Goal: Transaction & Acquisition: Purchase product/service

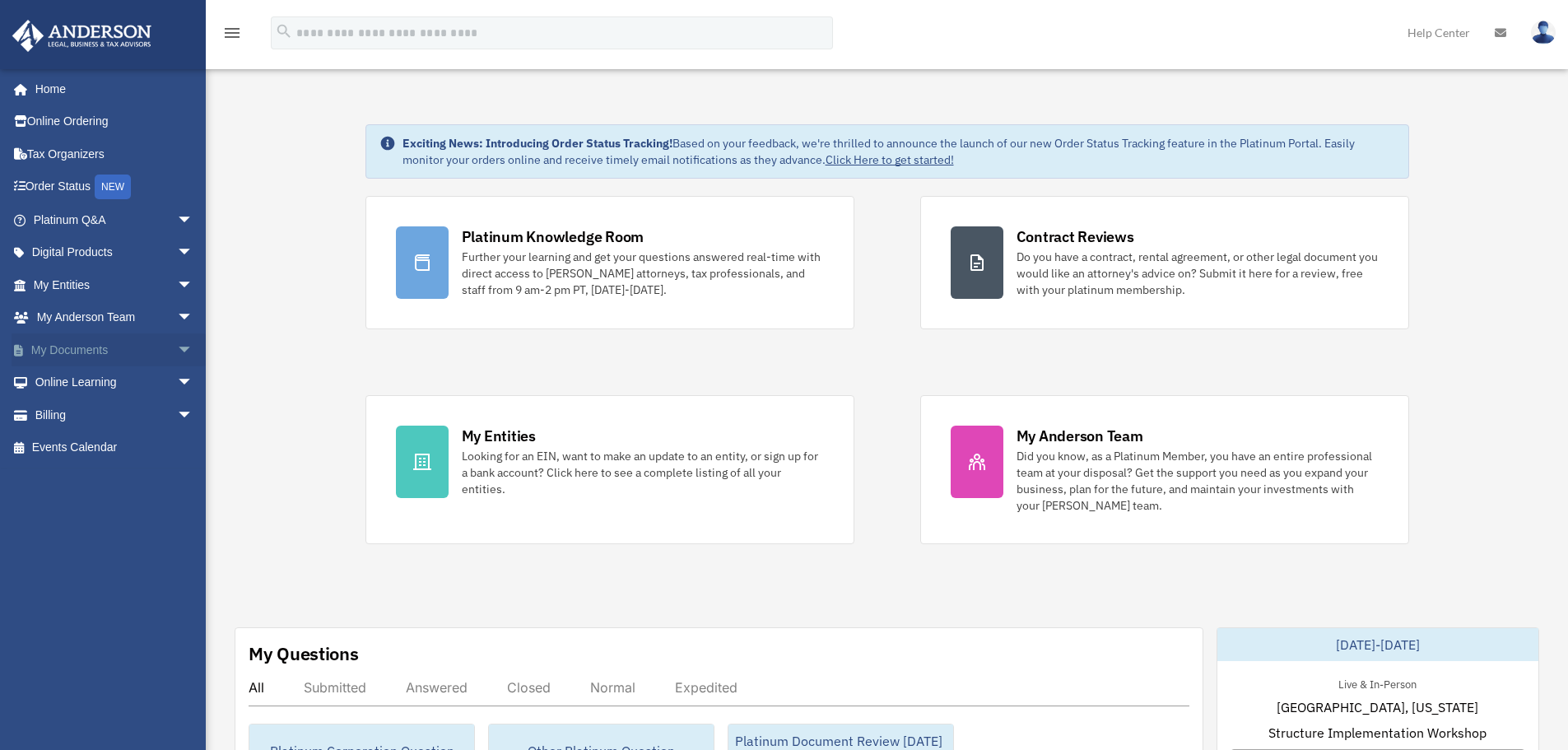
click at [89, 348] on link "My Documents arrow_drop_down" at bounding box center [115, 350] width 207 height 33
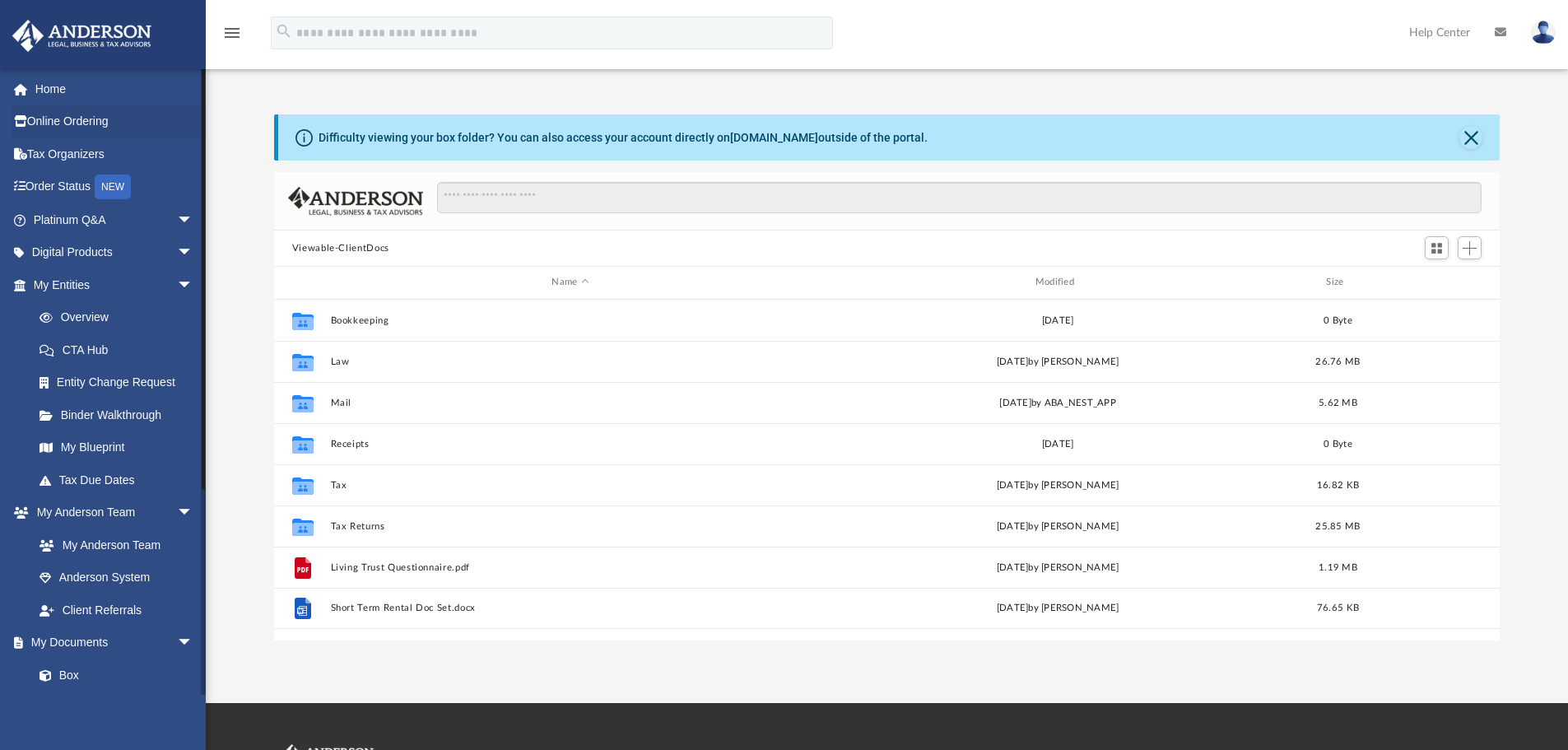
scroll to position [363, 1213]
click at [119, 407] on link "Binder Walkthrough" at bounding box center [120, 415] width 195 height 33
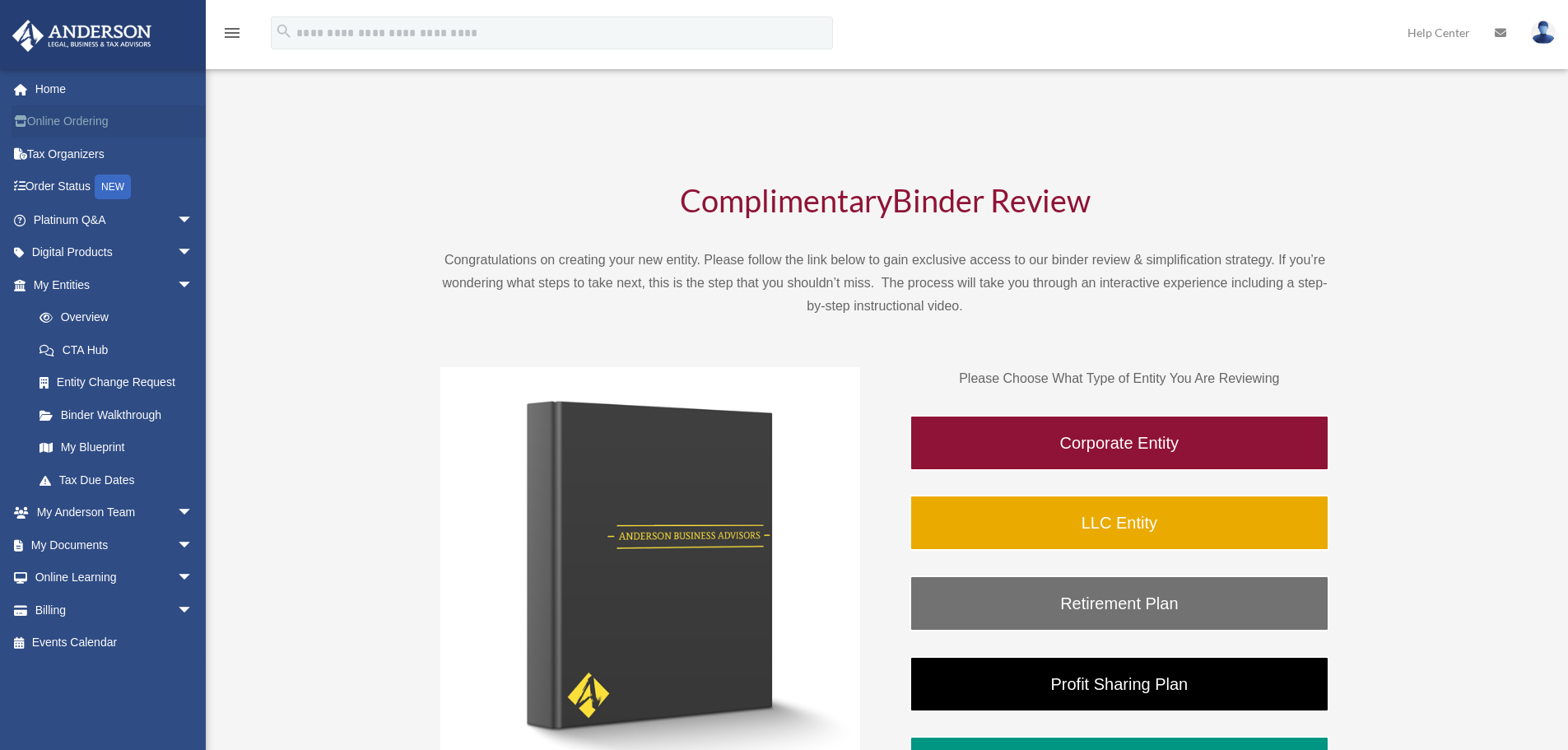
click at [76, 120] on link "Online Ordering" at bounding box center [115, 122] width 207 height 33
click at [99, 158] on link "Tax Organizers" at bounding box center [115, 154] width 207 height 33
click at [52, 142] on link "Tax Organizers" at bounding box center [115, 154] width 207 height 33
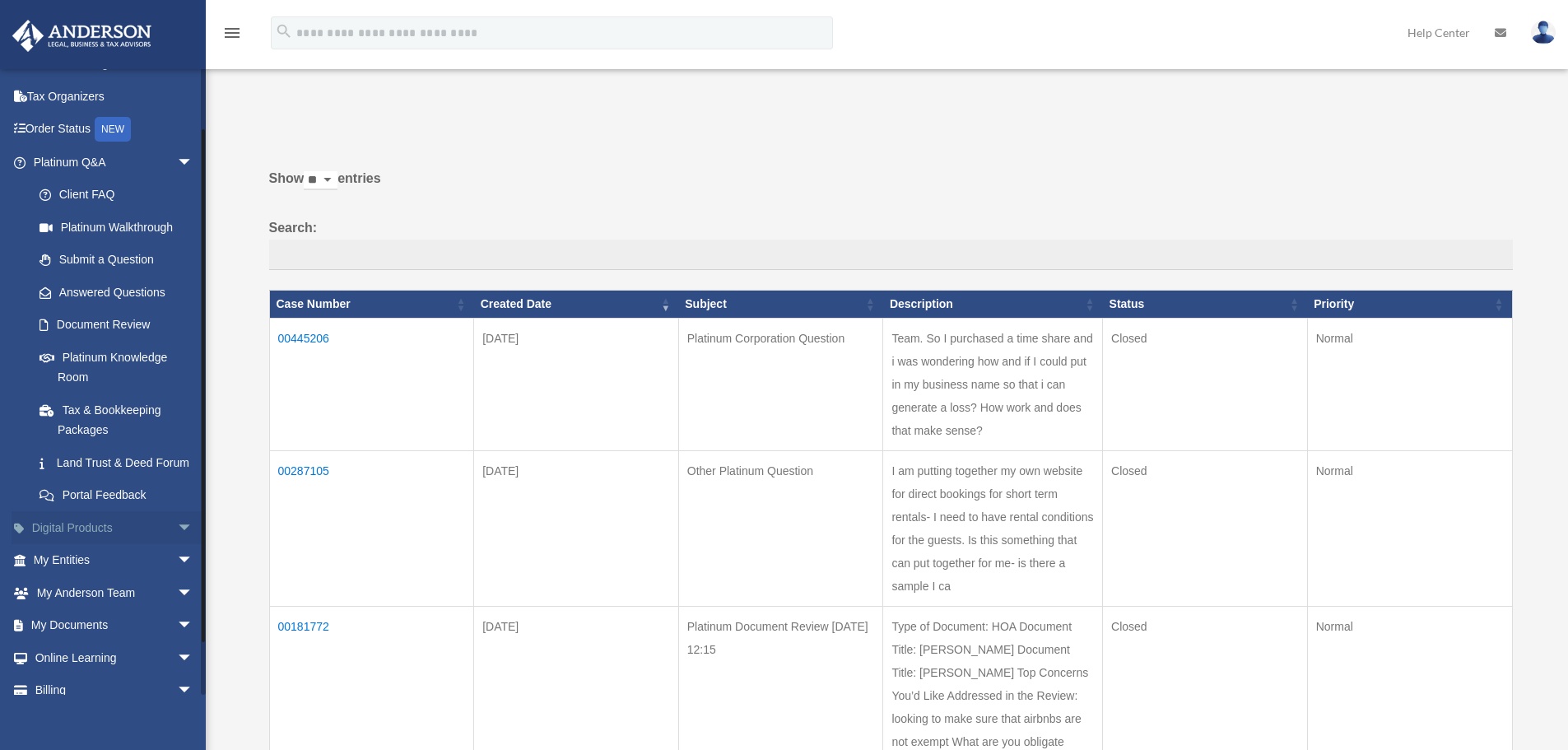
scroll to position [82, 0]
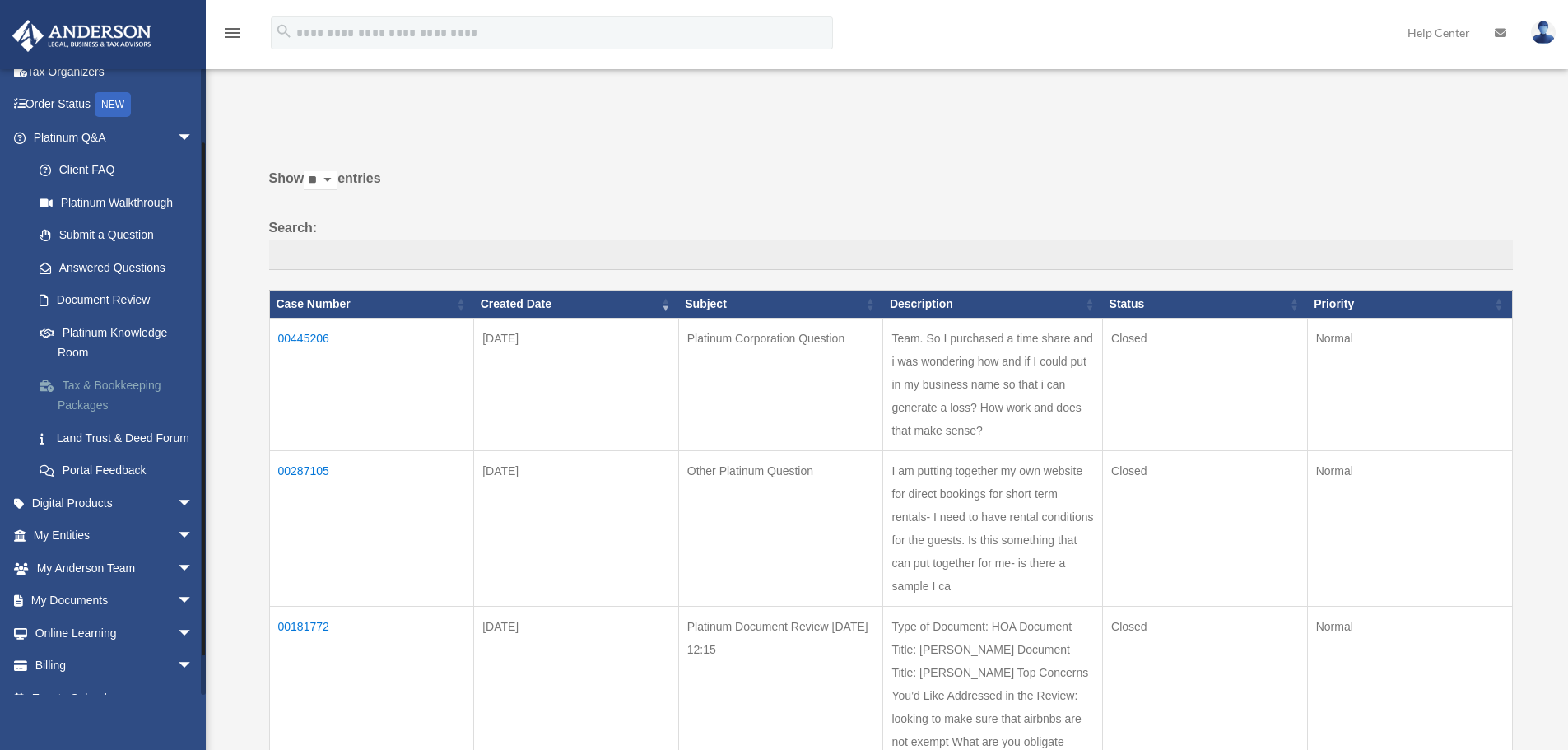
click at [84, 387] on link "Tax & Bookkeeping Packages" at bounding box center [120, 395] width 195 height 52
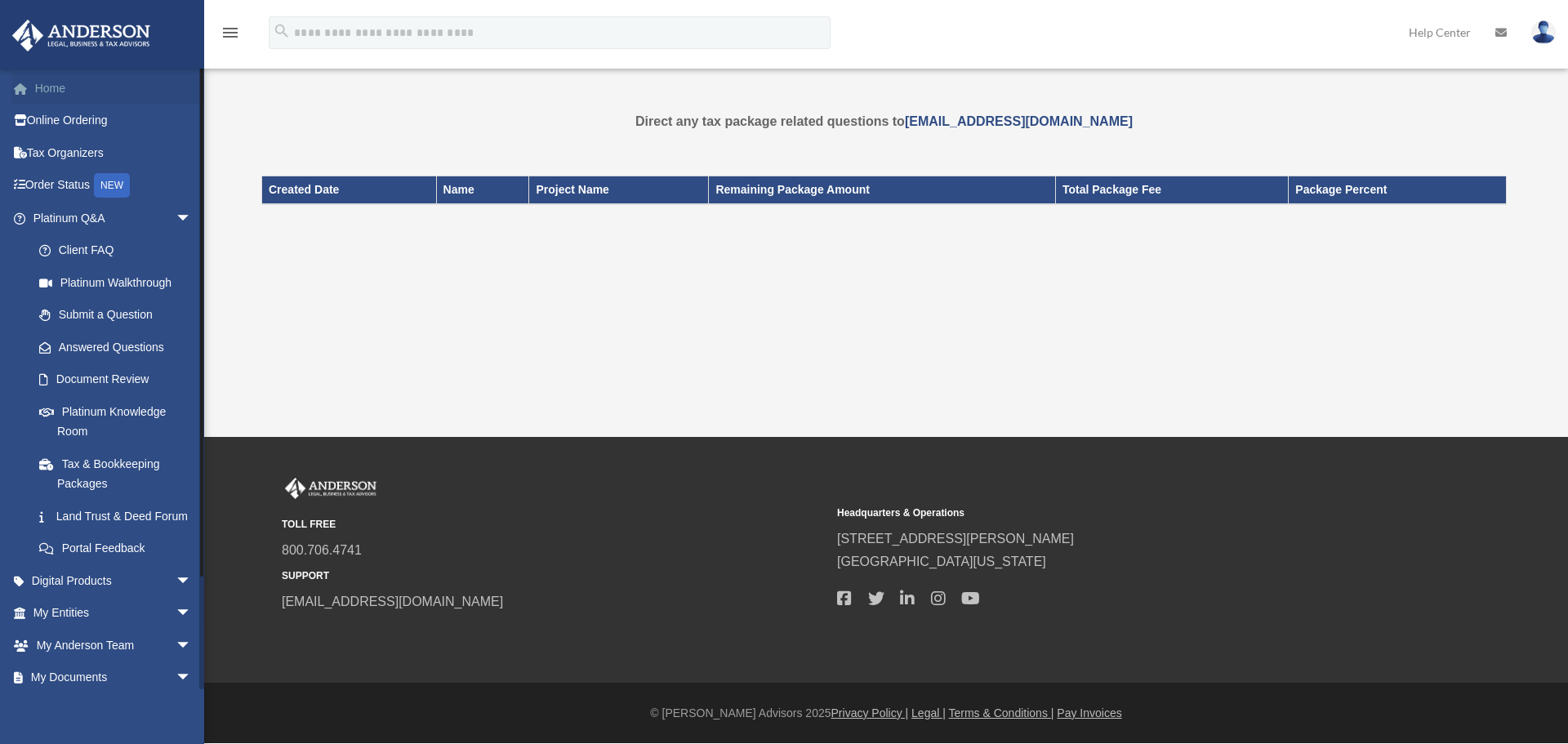
click at [45, 101] on link "Home" at bounding box center [114, 88] width 205 height 33
click at [51, 88] on link "Home" at bounding box center [114, 88] width 205 height 33
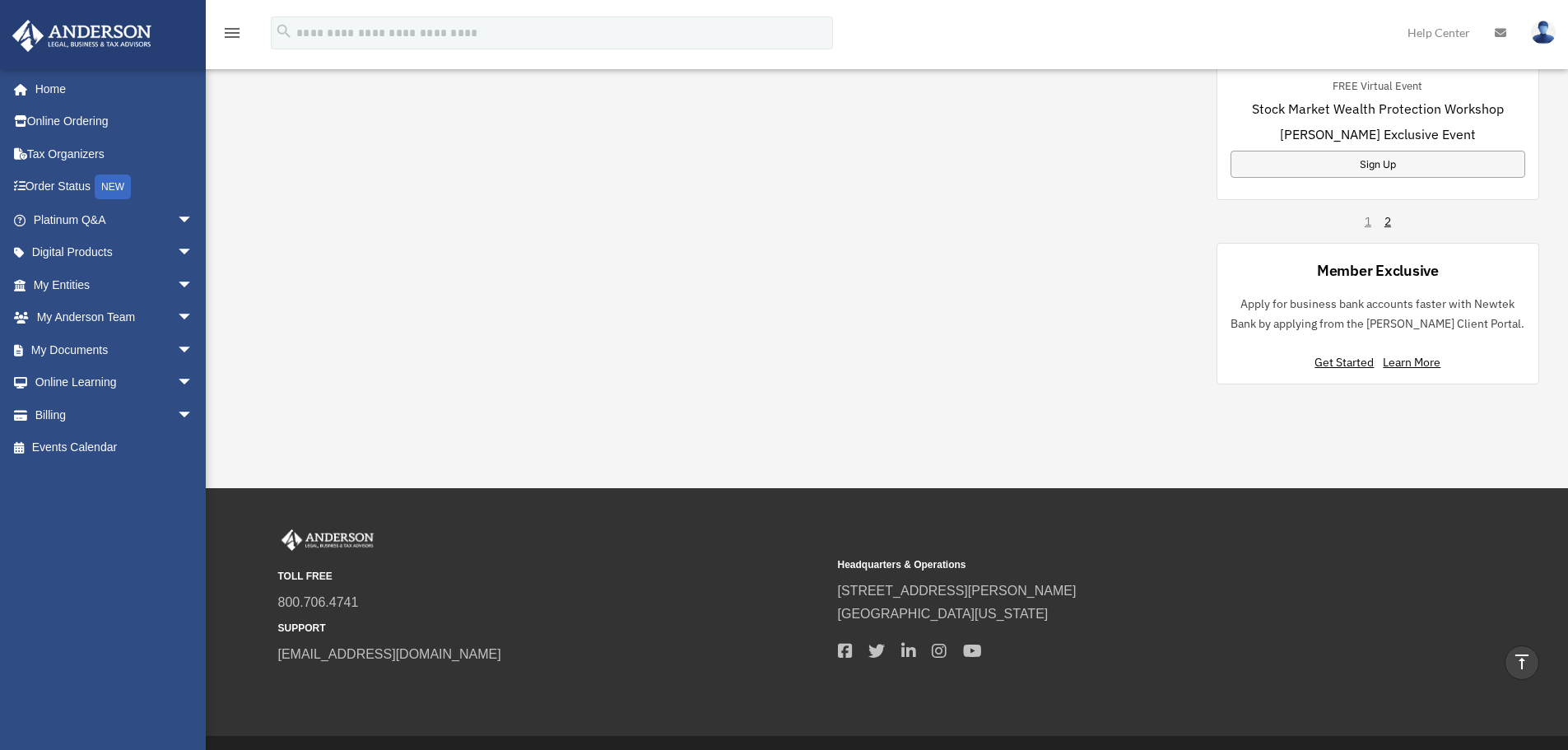
scroll to position [1153, 0]
click at [177, 348] on span "arrow_drop_down" at bounding box center [194, 350] width 33 height 34
click at [88, 382] on link "Box" at bounding box center [120, 383] width 195 height 33
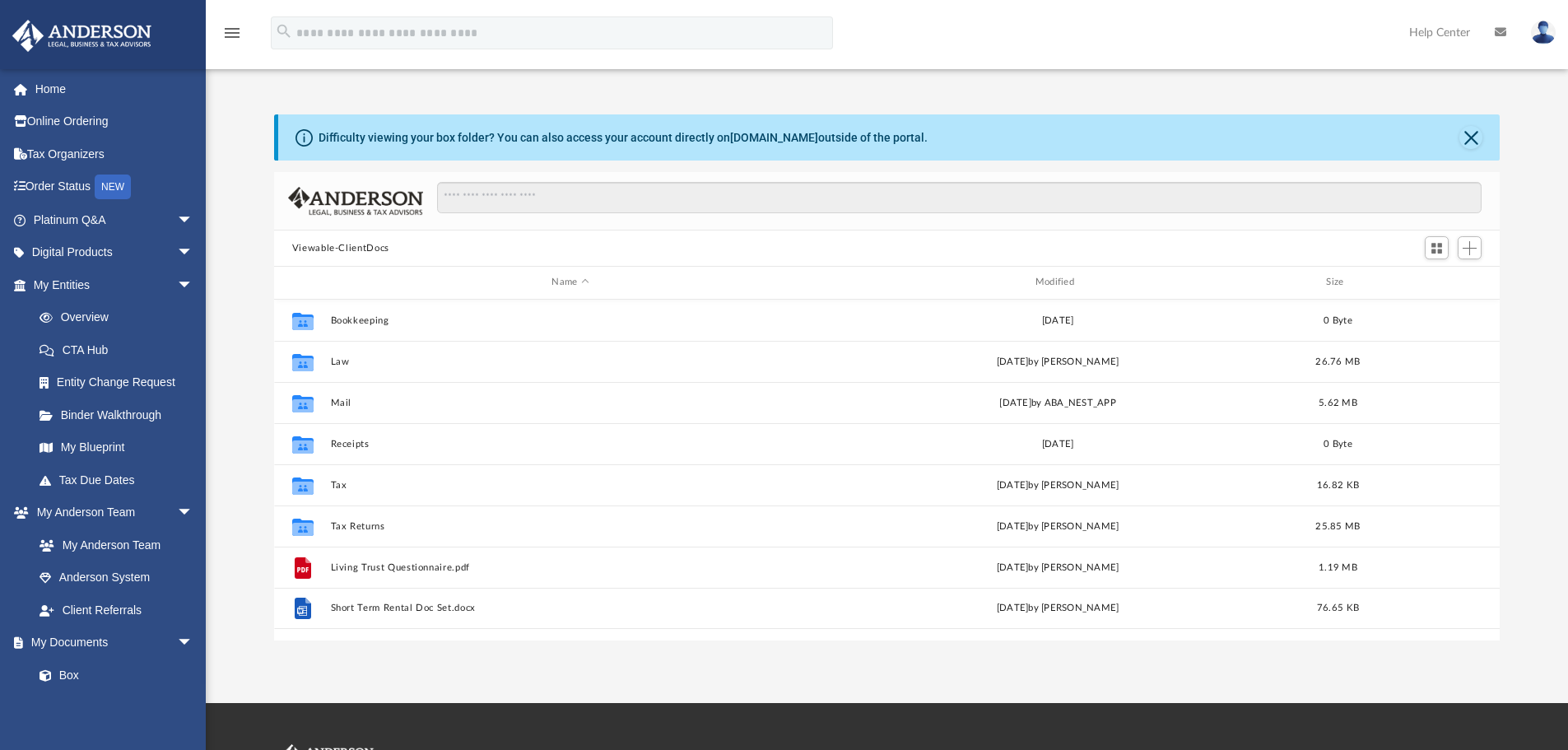
click at [348, 244] on button "Viewable-ClientDocs" at bounding box center [341, 249] width 97 height 15
click at [135, 576] on link "Anderson System" at bounding box center [120, 579] width 195 height 33
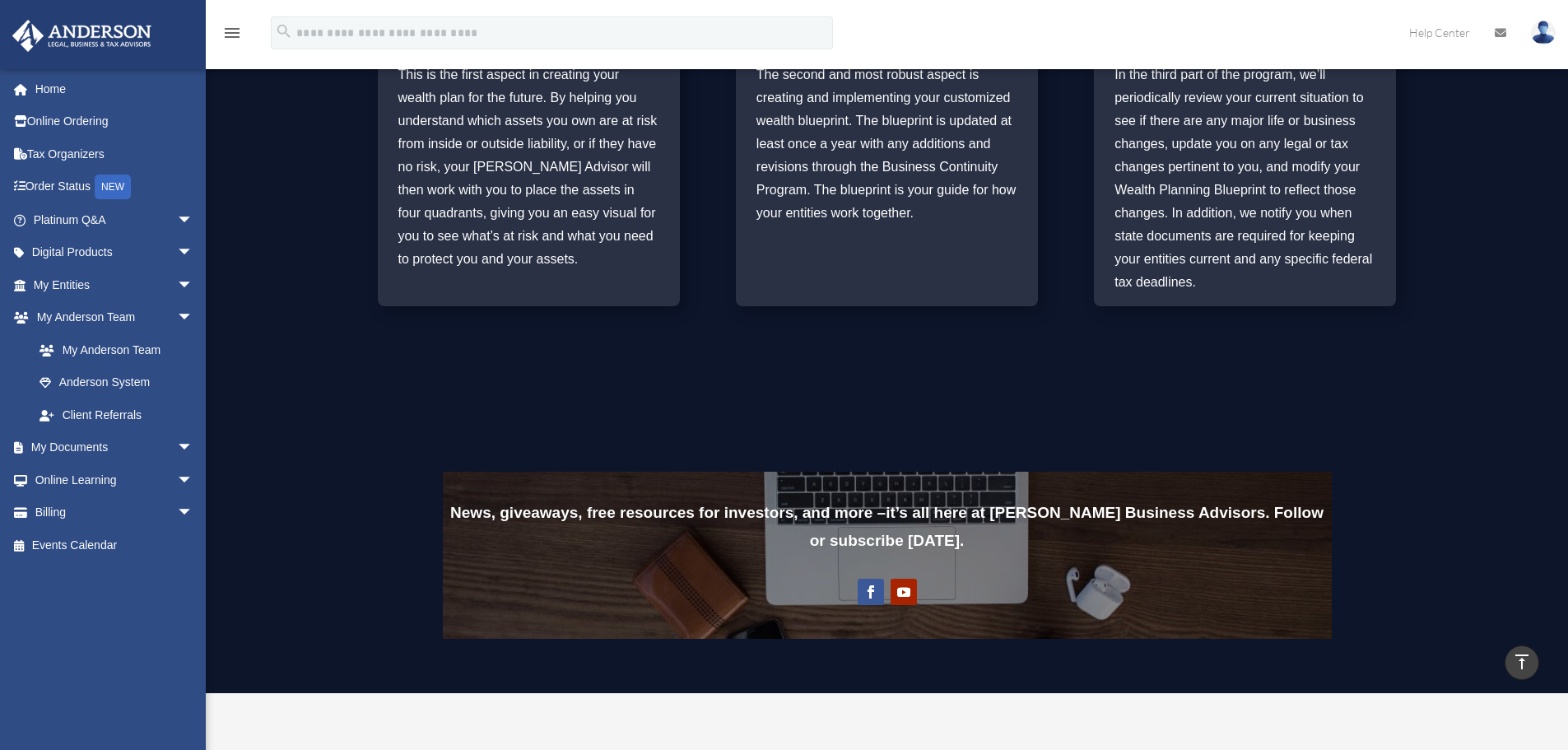
scroll to position [989, 0]
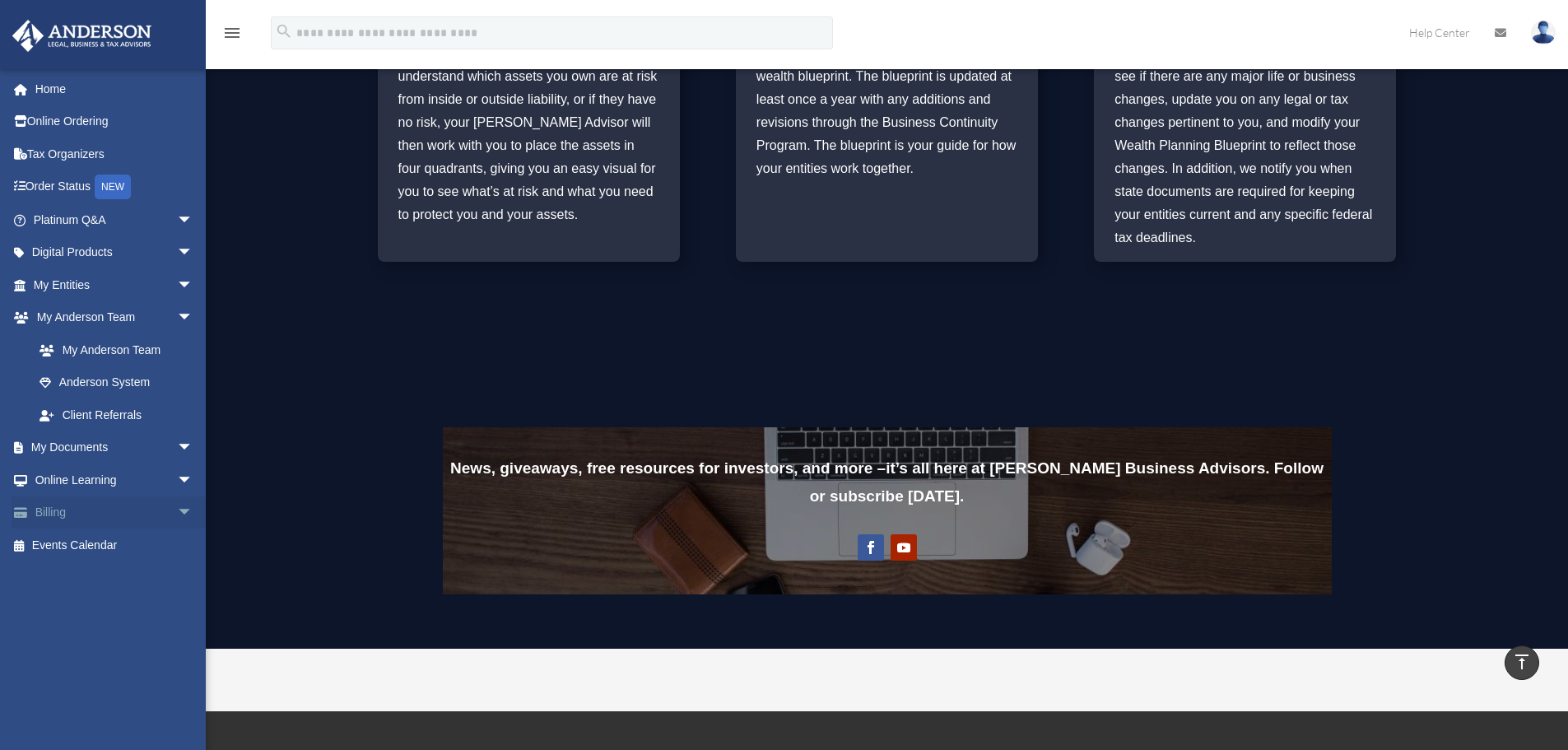
click at [177, 511] on span "arrow_drop_down" at bounding box center [194, 513] width 33 height 34
click at [101, 560] on link "$ Open Invoices" at bounding box center [120, 545] width 195 height 34
click at [101, 546] on link "$ Open Invoices" at bounding box center [120, 545] width 195 height 34
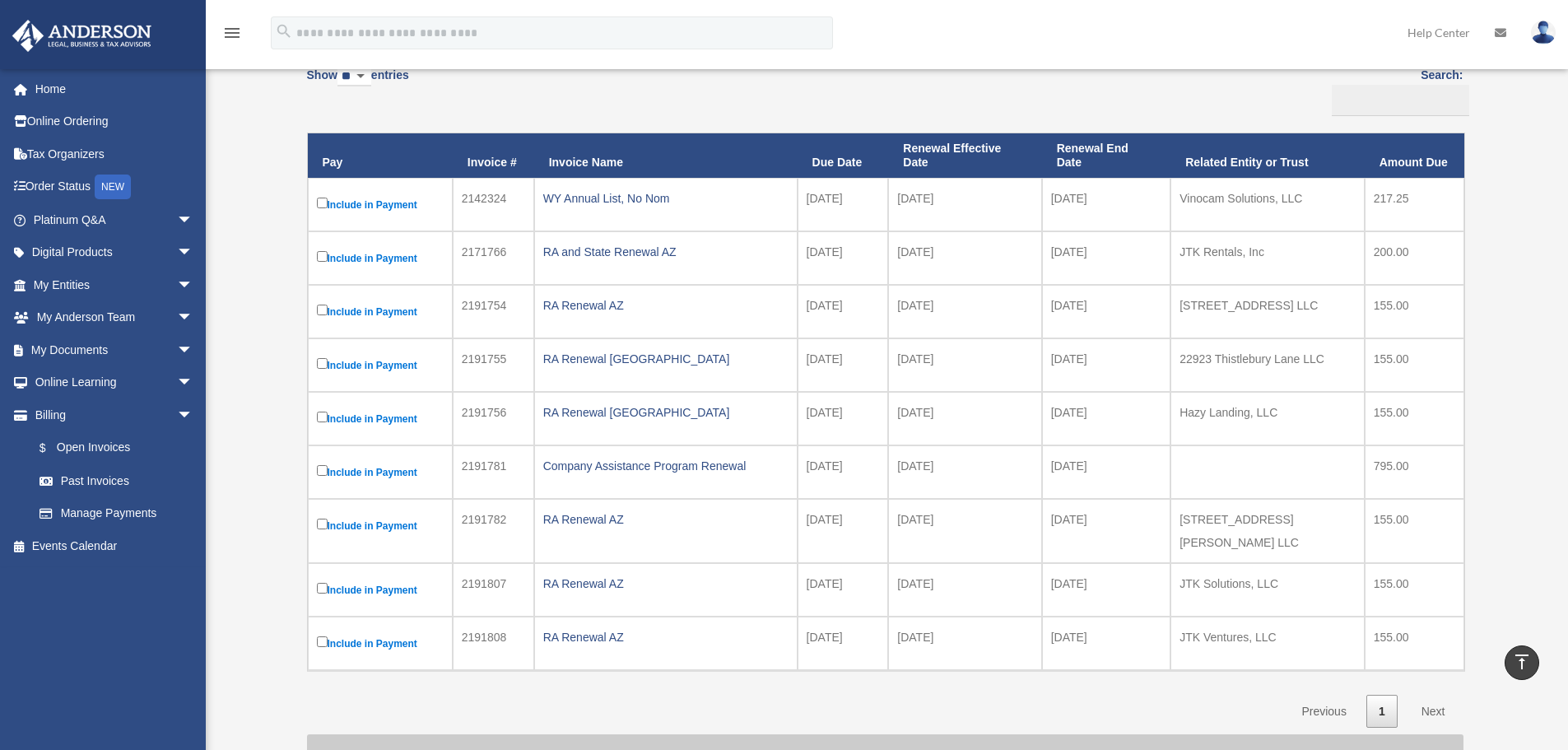
scroll to position [165, 0]
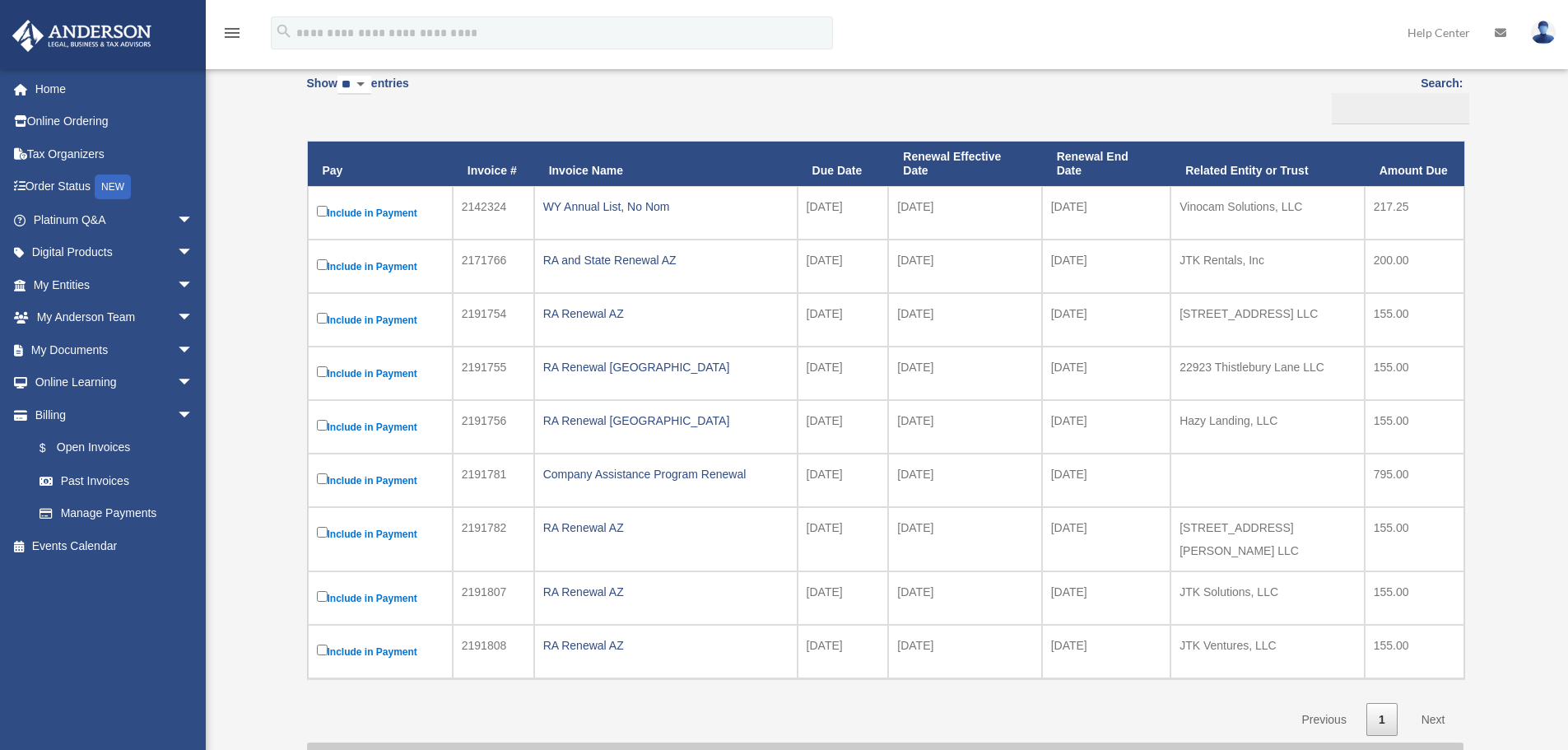
click at [322, 270] on label "Include in Payment" at bounding box center [380, 266] width 127 height 21
click at [314, 377] on td "Include in Payment" at bounding box center [380, 373] width 145 height 53
click at [320, 646] on label "Include in Payment" at bounding box center [380, 652] width 127 height 21
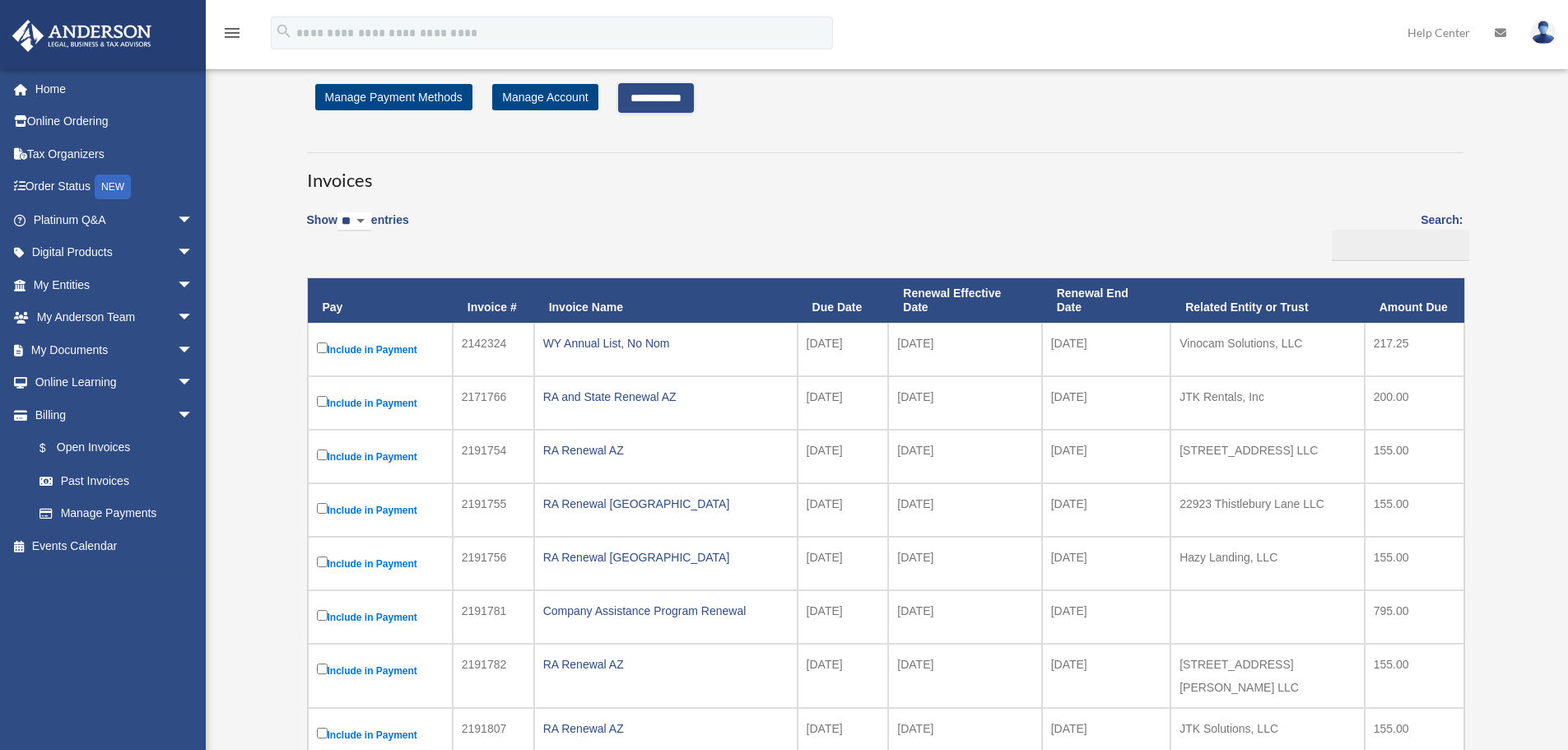
scroll to position [0, 0]
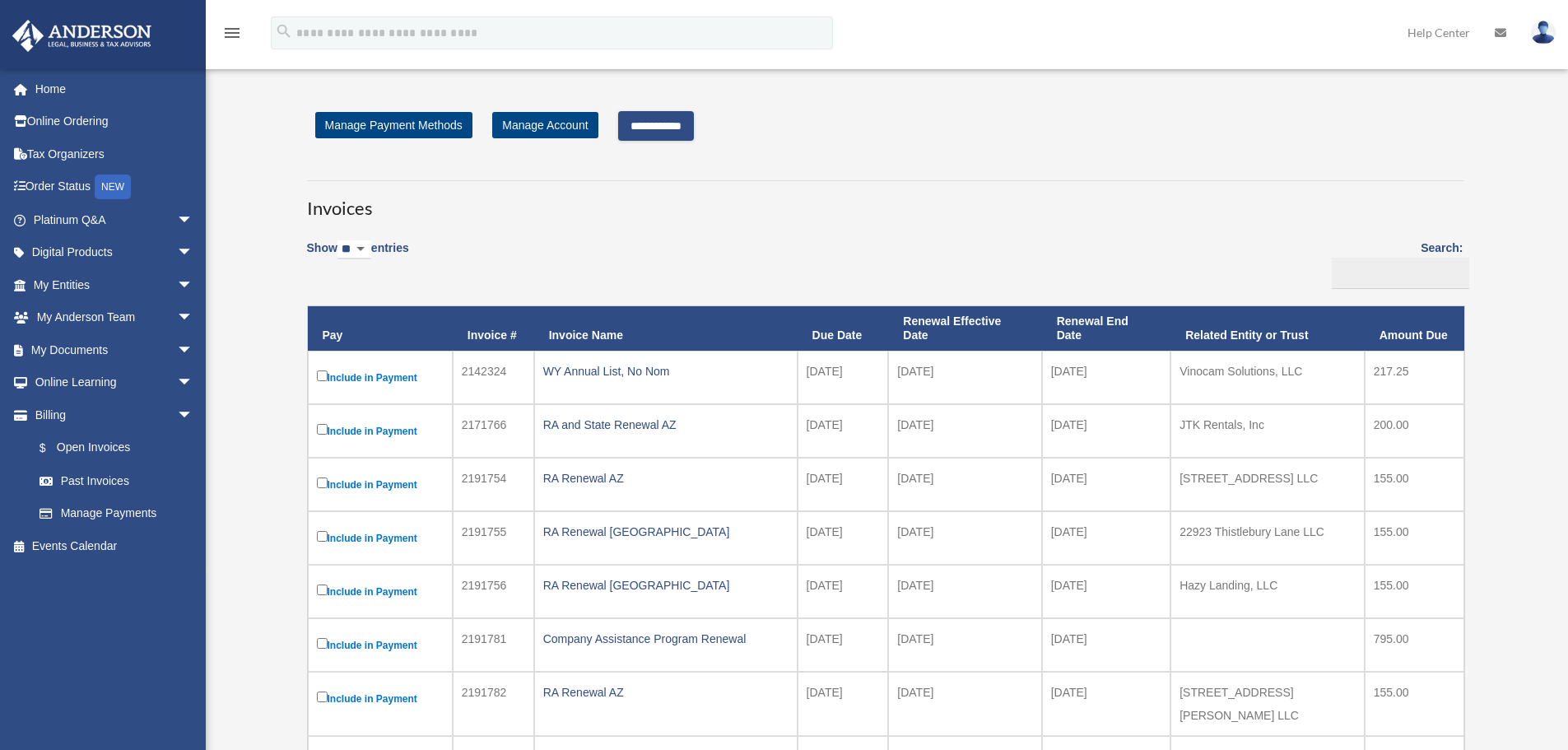
click at [679, 127] on input "**********" at bounding box center [656, 126] width 76 height 30
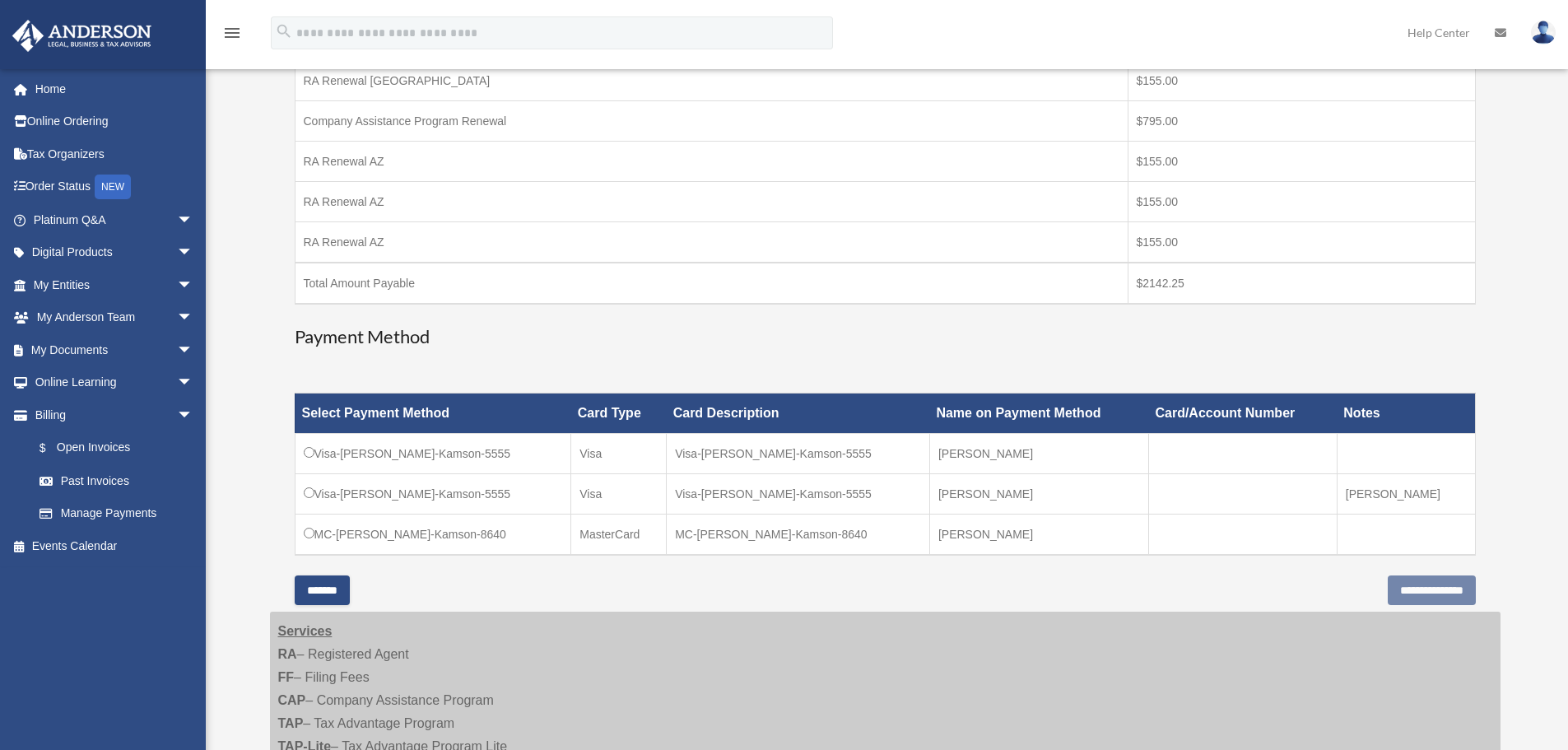
scroll to position [494, 0]
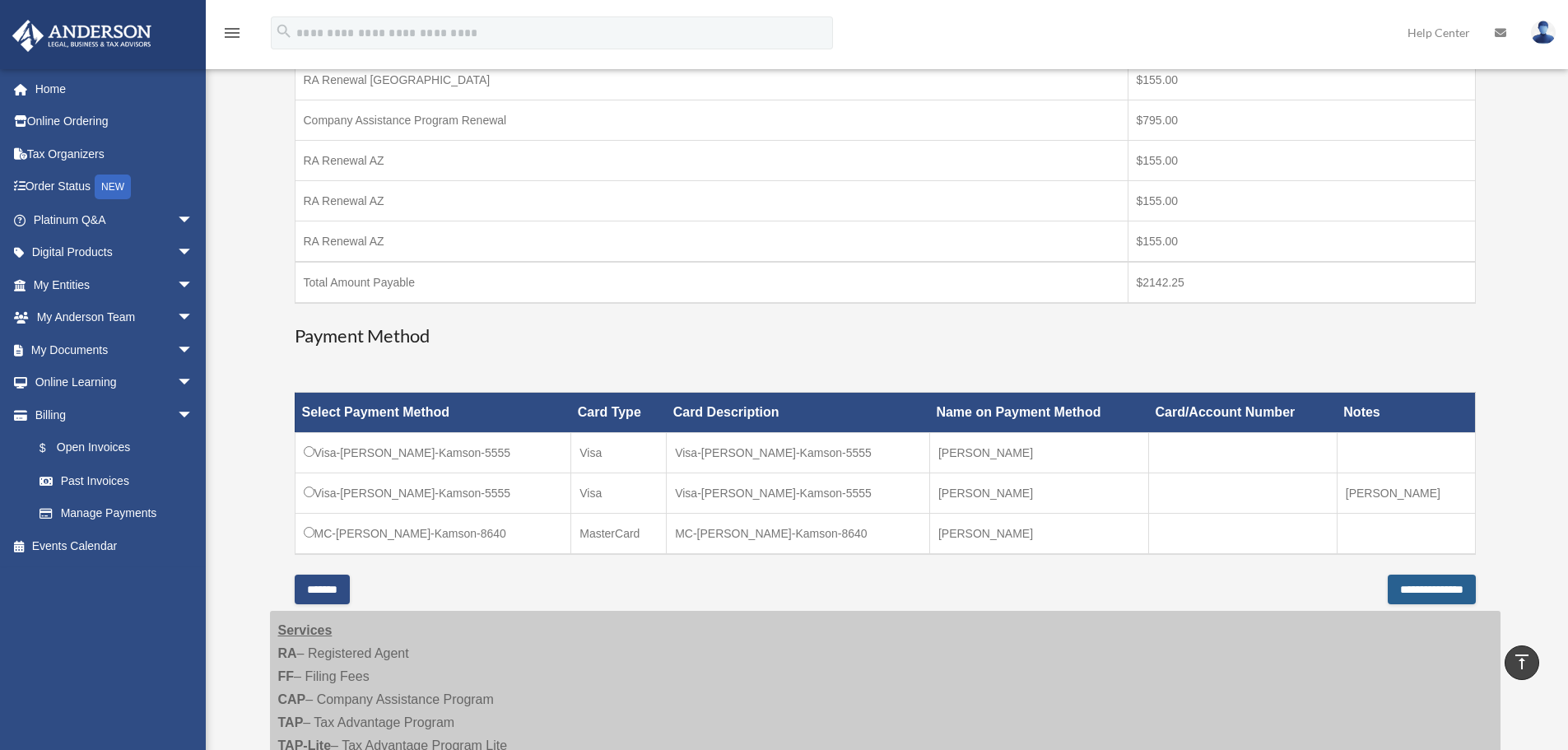
click at [1419, 590] on input "**********" at bounding box center [1432, 590] width 88 height 30
